Goal: Transaction & Acquisition: Obtain resource

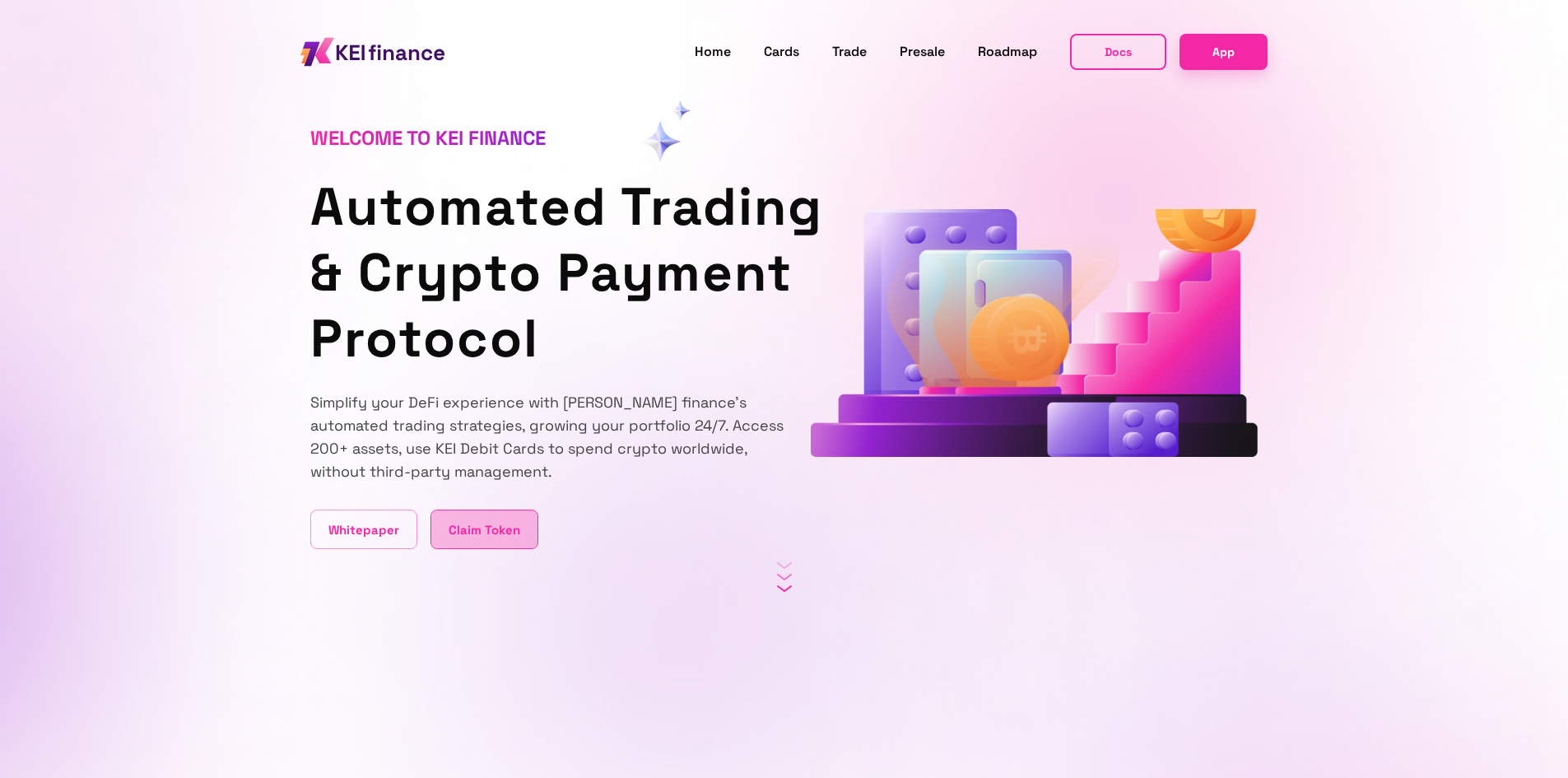
click at [500, 542] on link "Claim Token" at bounding box center [484, 529] width 108 height 40
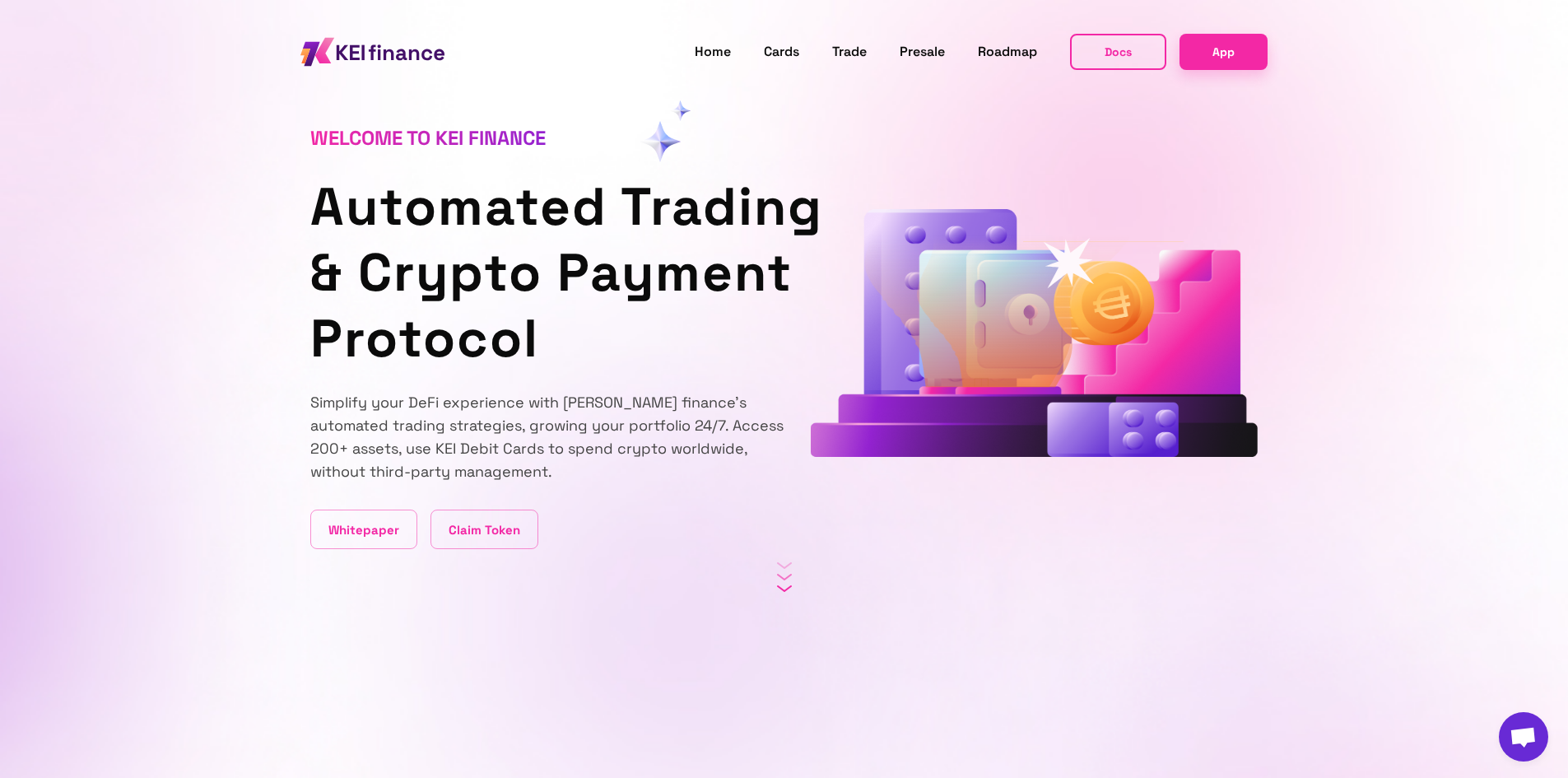
click at [1469, 311] on section "Welcome to KEI finance Automated Trading & Crypto Payment Protocol Simplify you…" at bounding box center [784, 274] width 1568 height 549
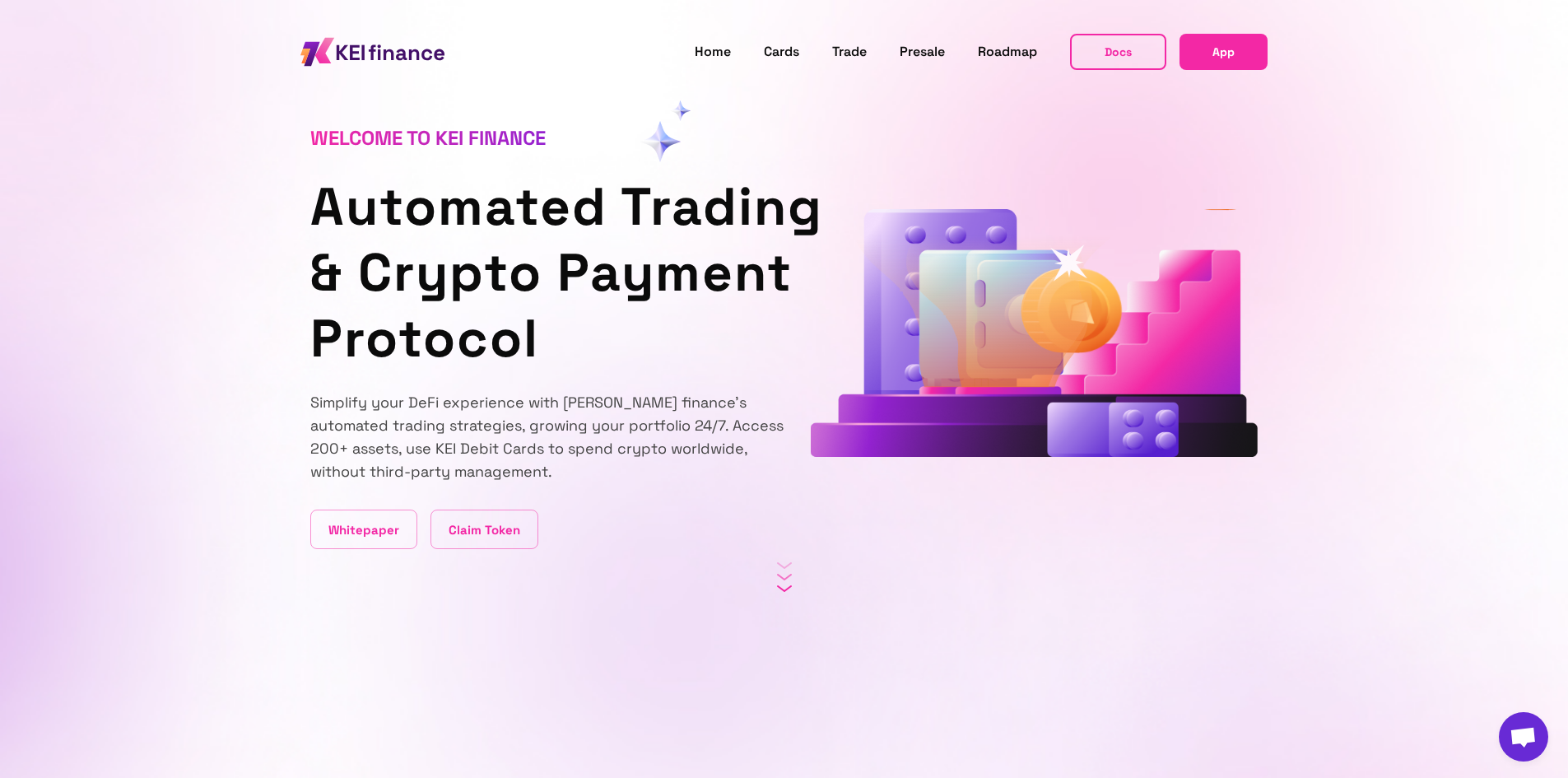
click at [1208, 59] on link "App" at bounding box center [1223, 51] width 88 height 36
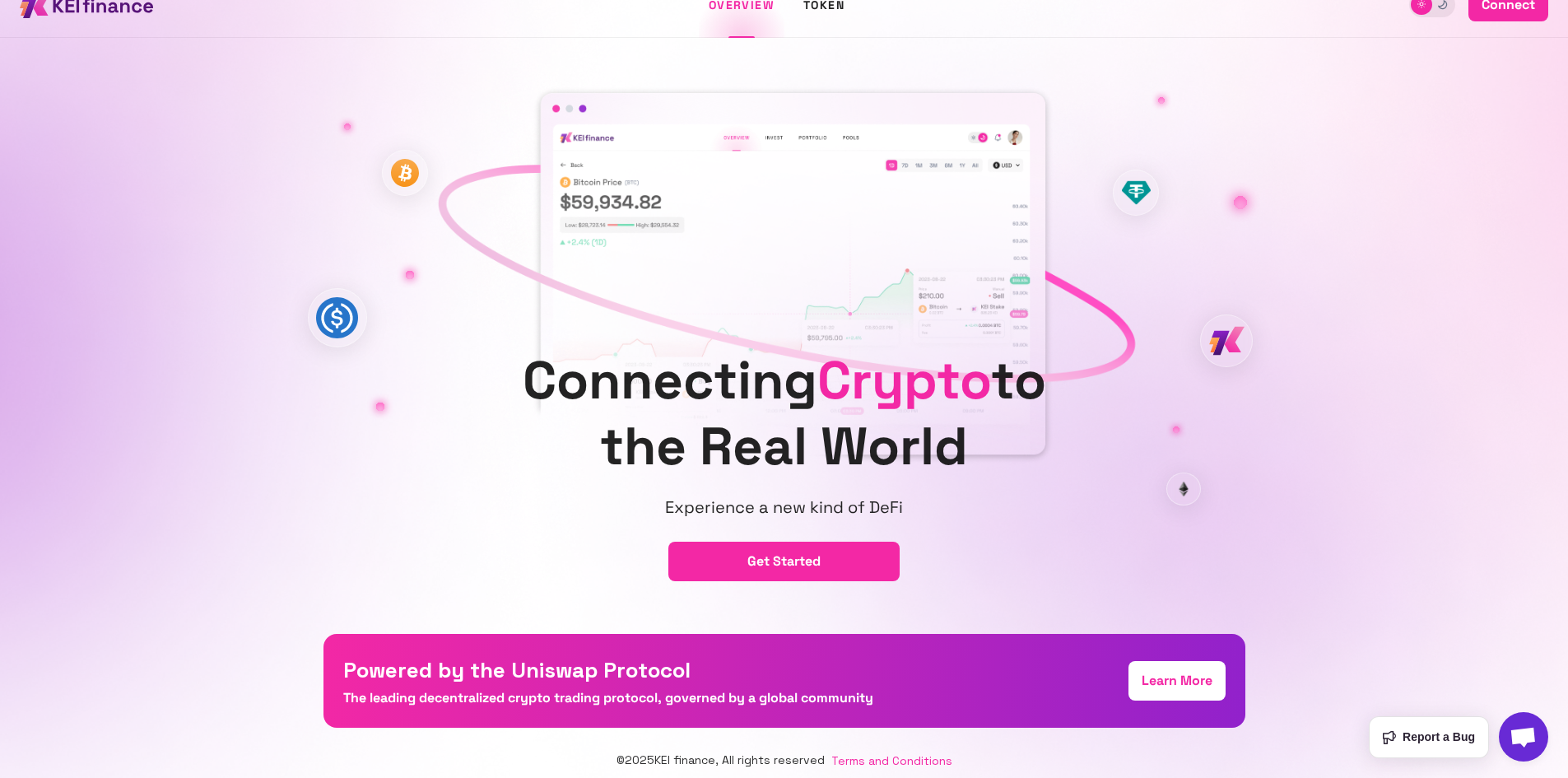
scroll to position [44, 0]
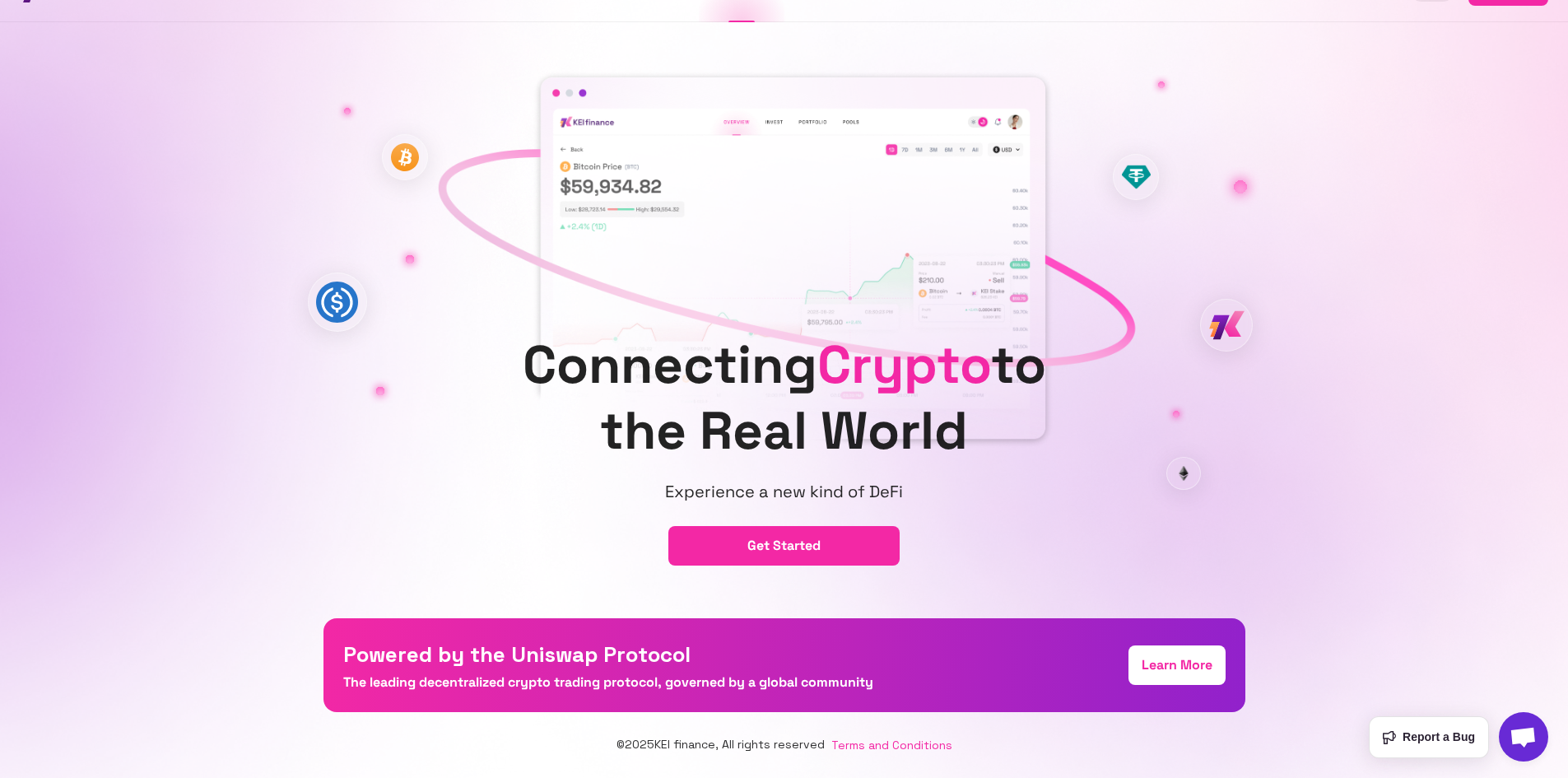
click at [814, 558] on button "get started" at bounding box center [784, 546] width 231 height 40
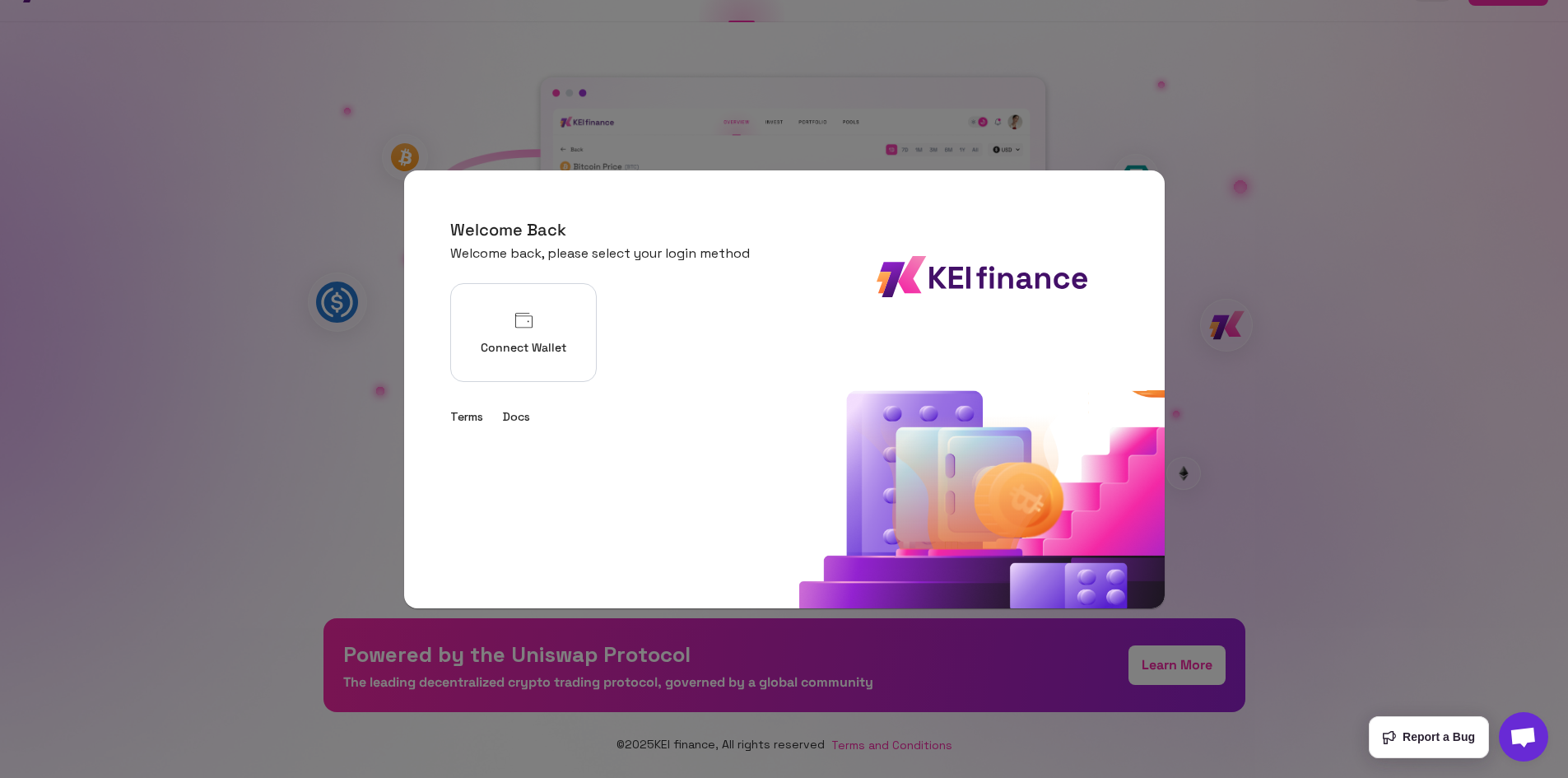
click at [535, 345] on p "Connect Wallet" at bounding box center [523, 348] width 86 height 17
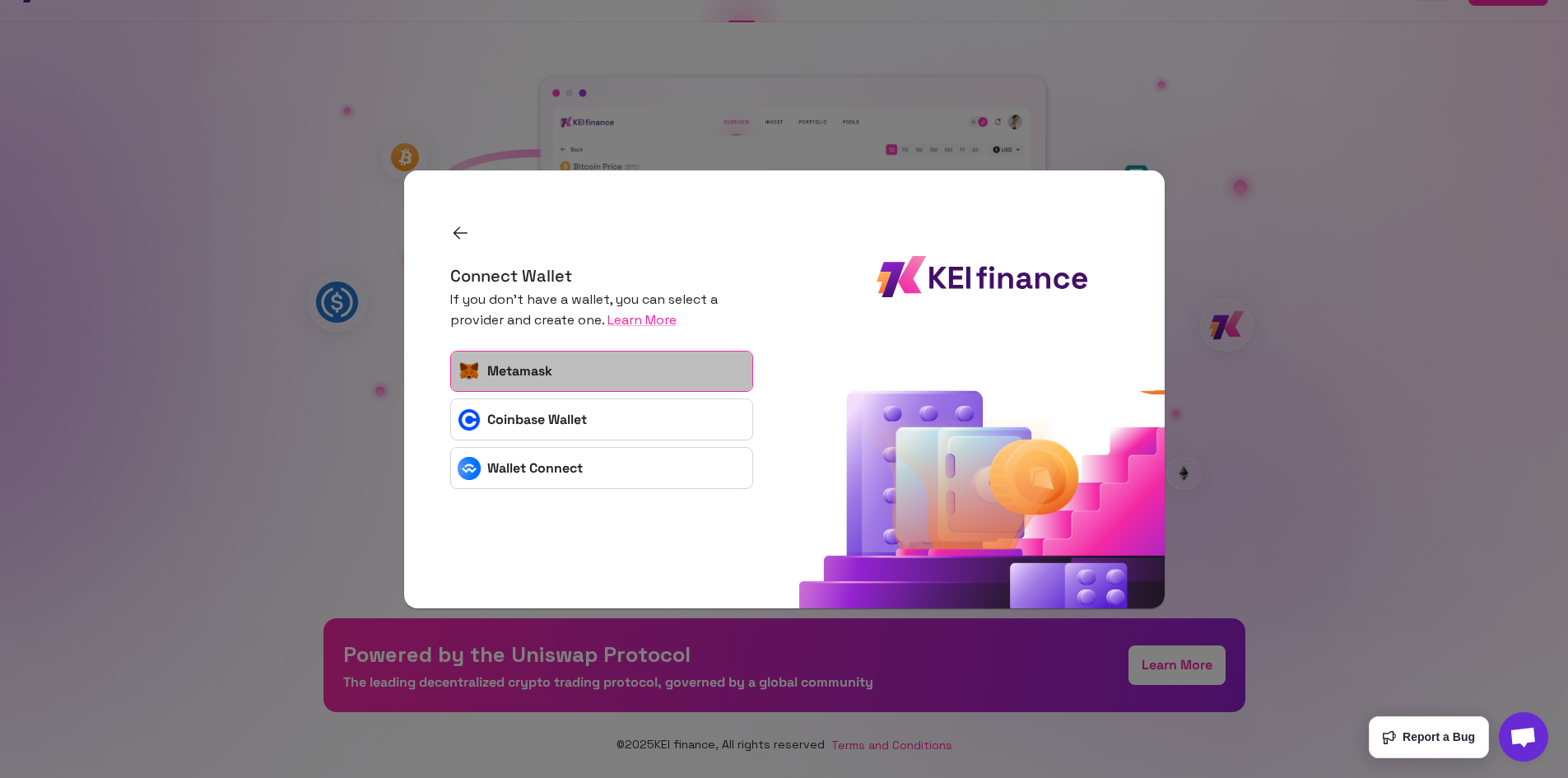
click at [535, 371] on button "Metamask" at bounding box center [601, 372] width 303 height 42
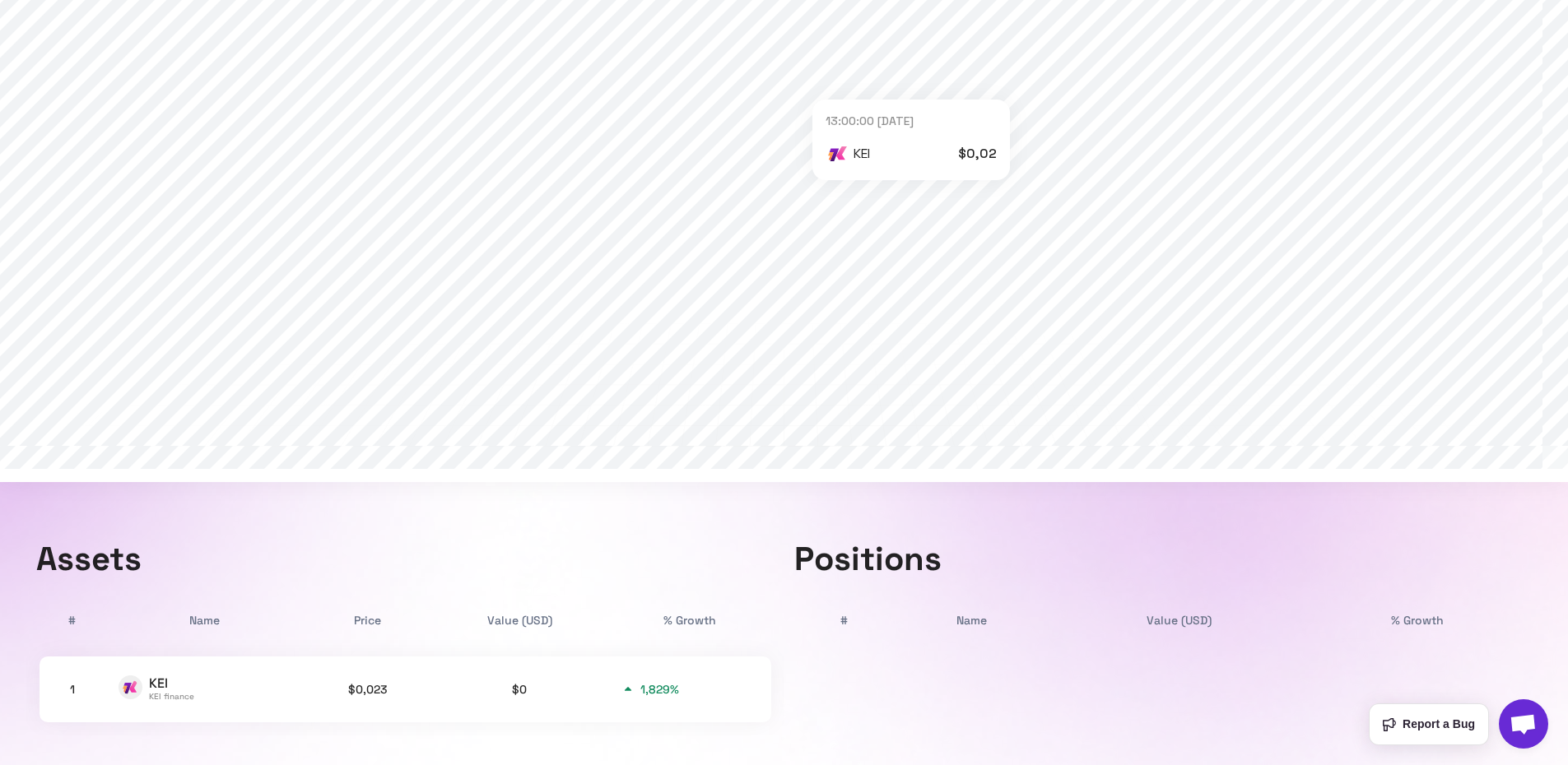
scroll to position [367, 0]
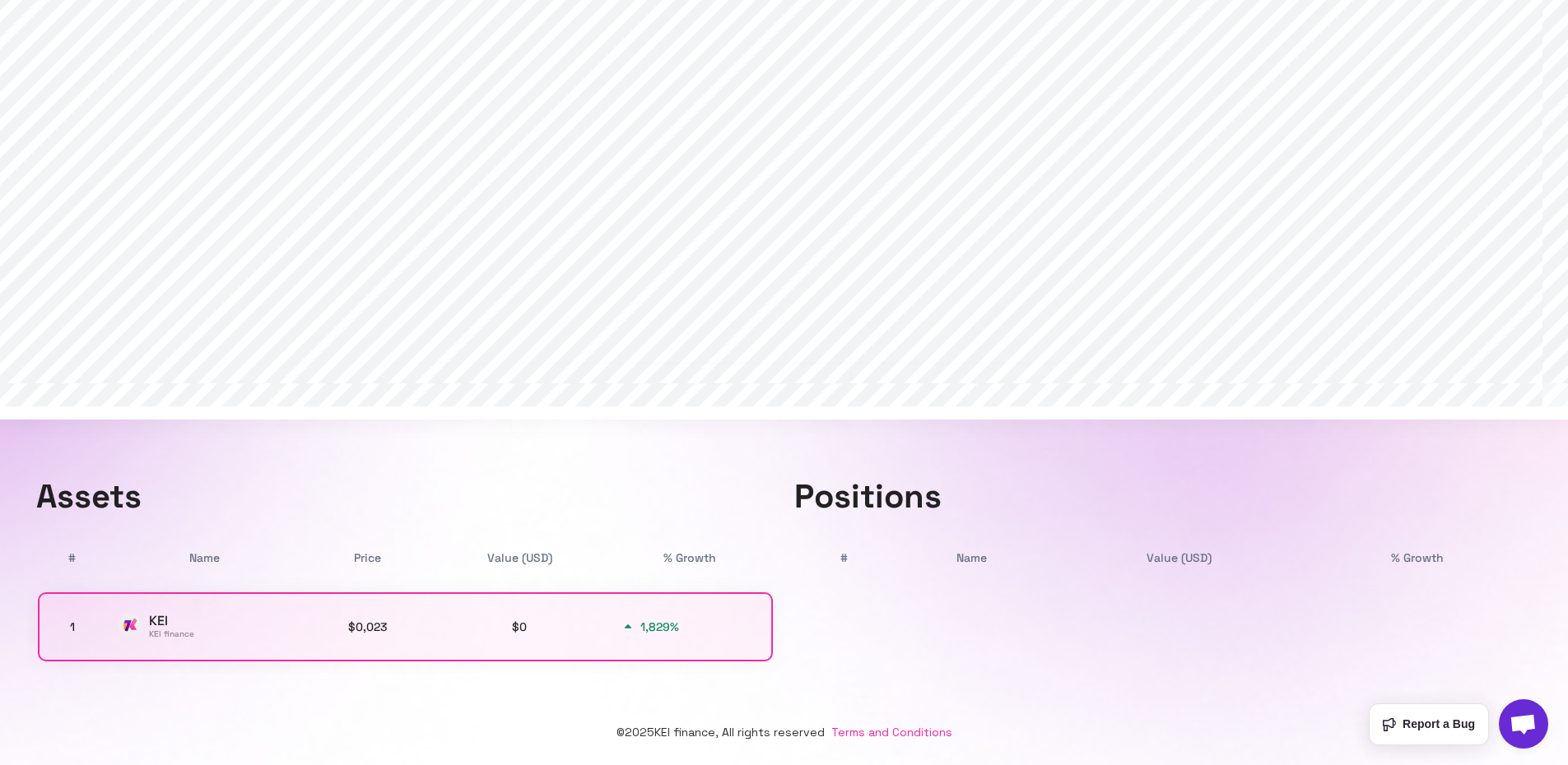
click at [159, 622] on p "KEI" at bounding box center [171, 621] width 45 height 15
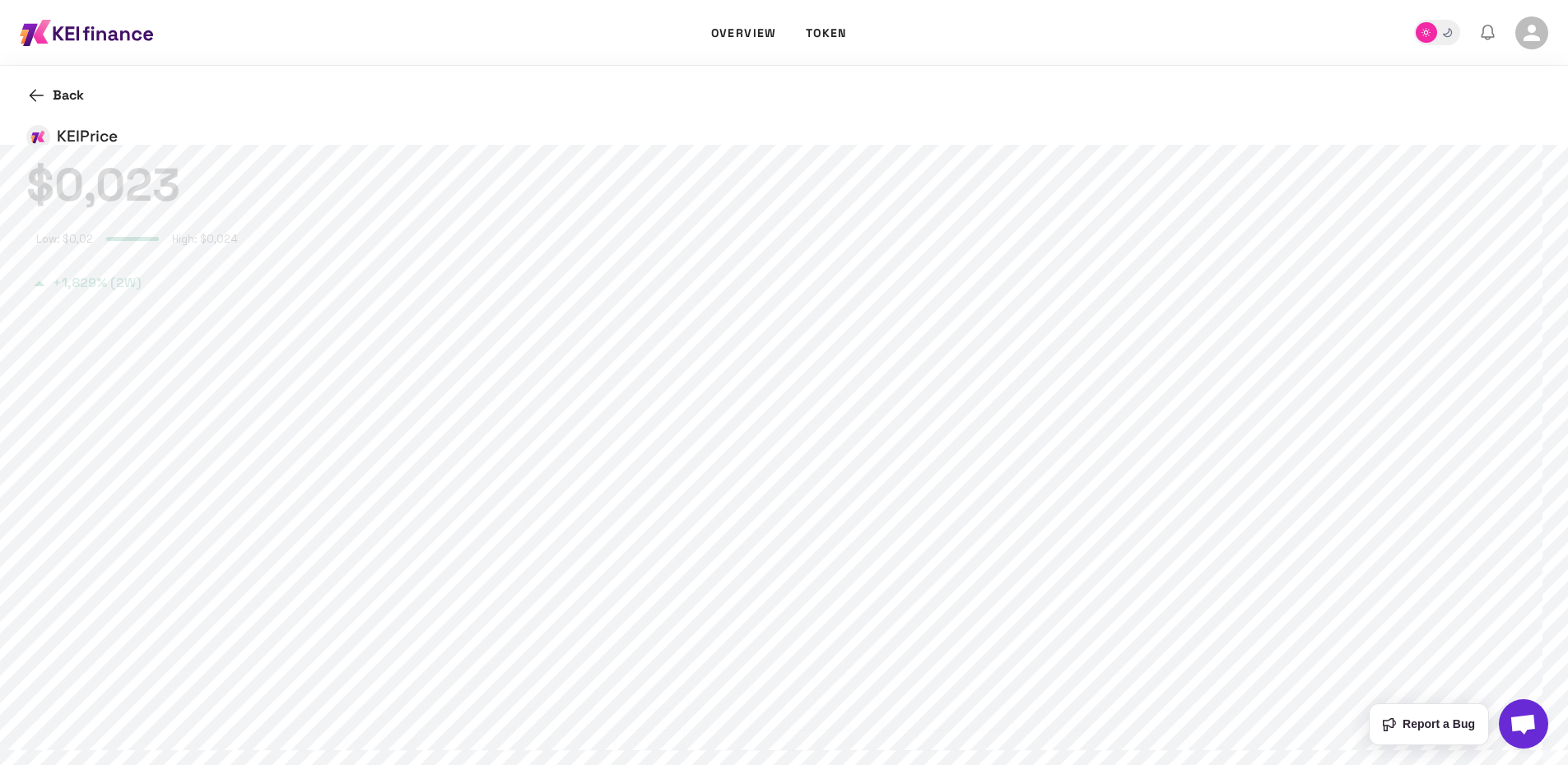
click at [1529, 41] on icon at bounding box center [1532, 33] width 25 height 25
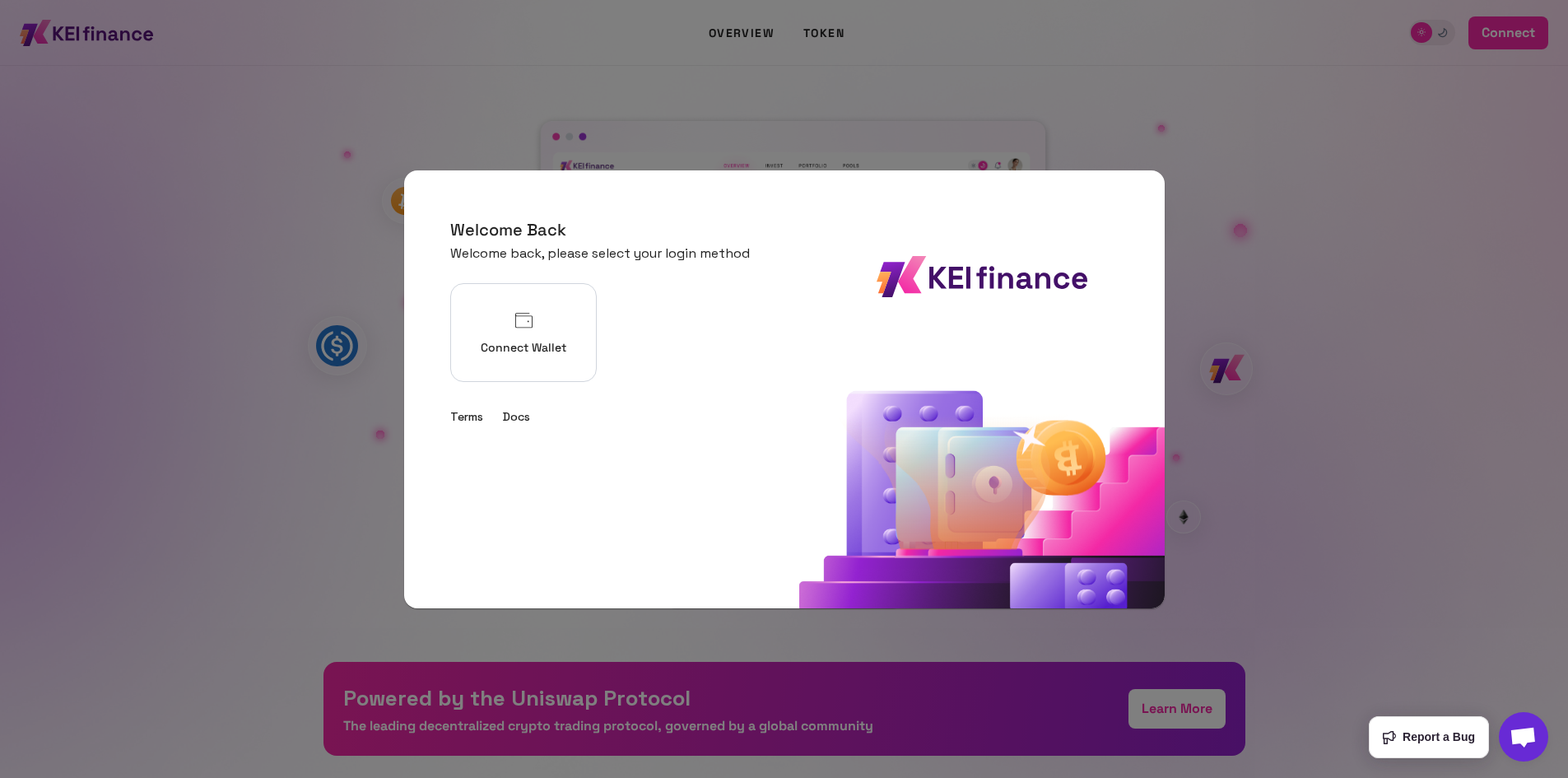
click at [1241, 246] on div at bounding box center [784, 389] width 1568 height 778
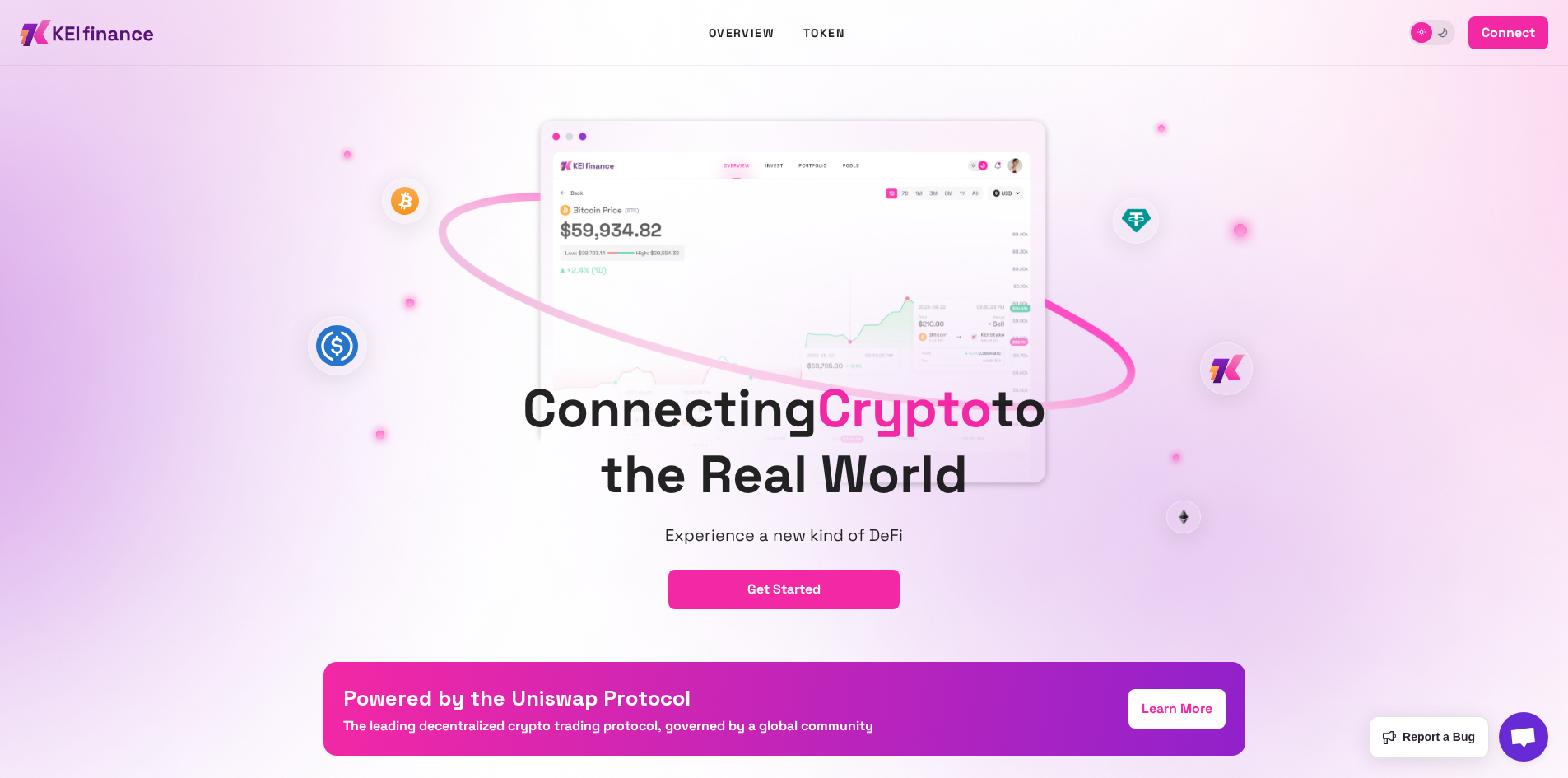
drag, startPoint x: 756, startPoint y: 36, endPoint x: 791, endPoint y: 60, distance: 42.4
click at [756, 36] on button "Overview" at bounding box center [741, 33] width 86 height 66
